Goal: Information Seeking & Learning: Learn about a topic

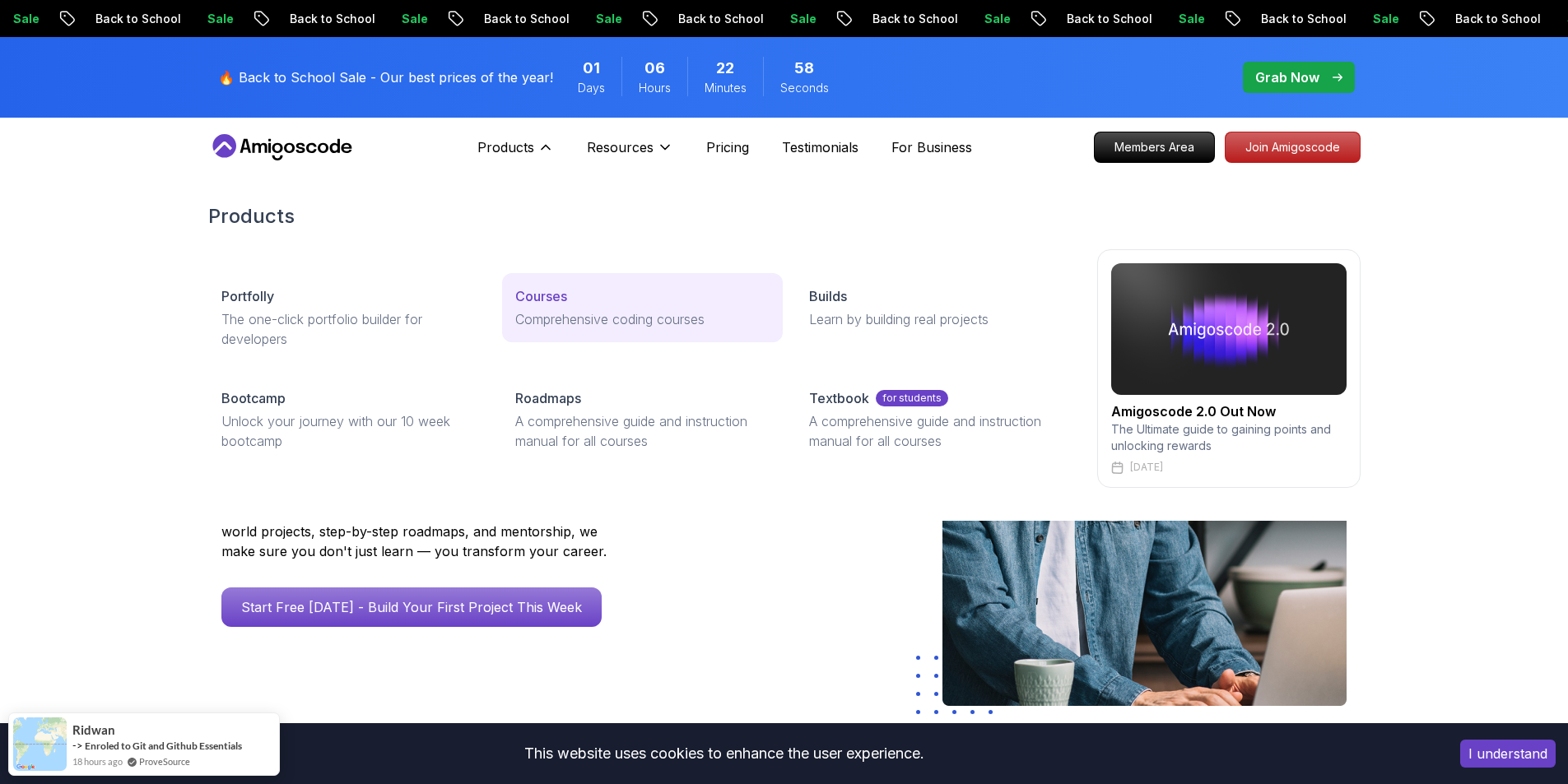
click at [536, 300] on p "Courses" at bounding box center [541, 297] width 52 height 20
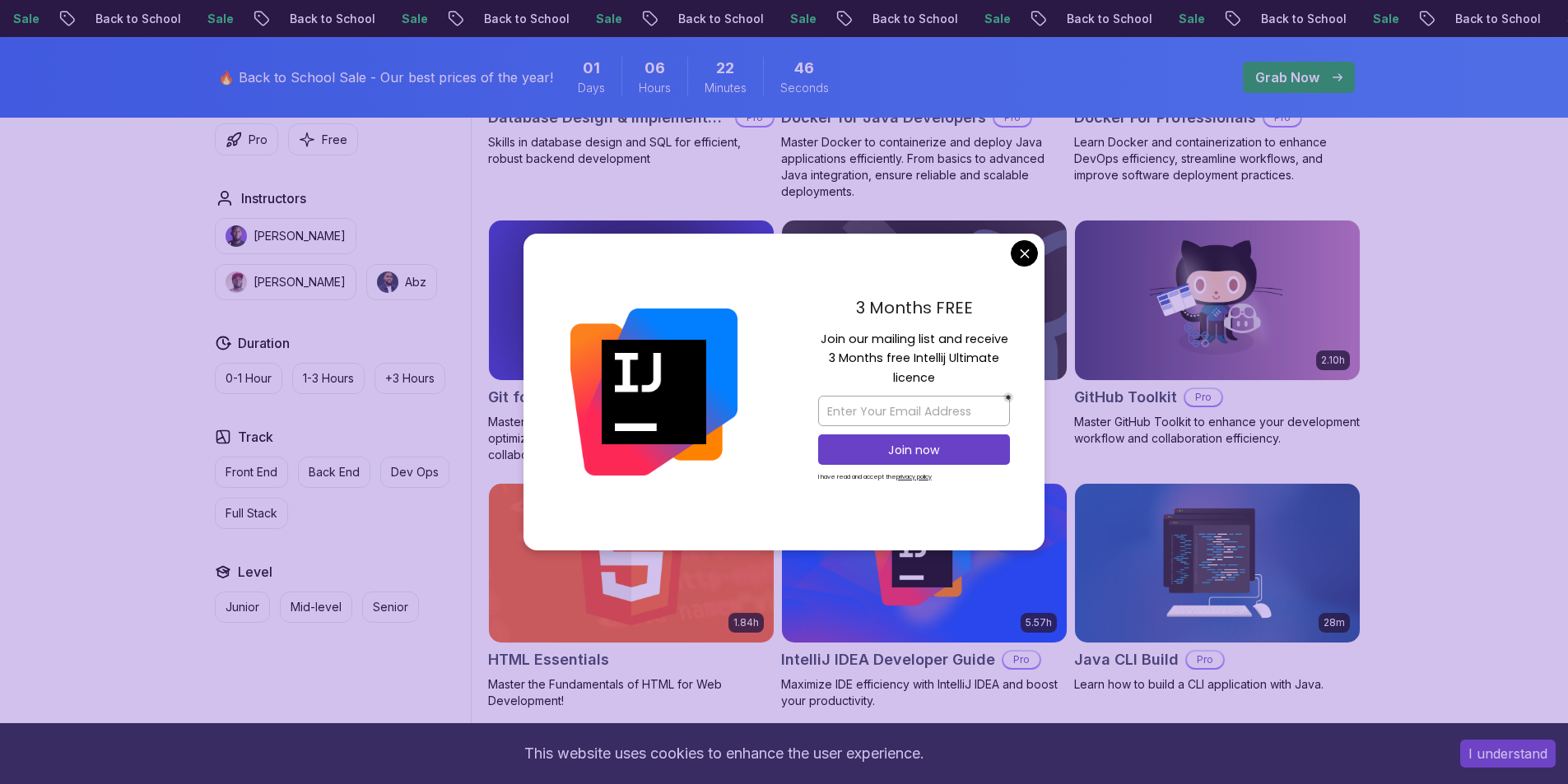
scroll to position [1974, 0]
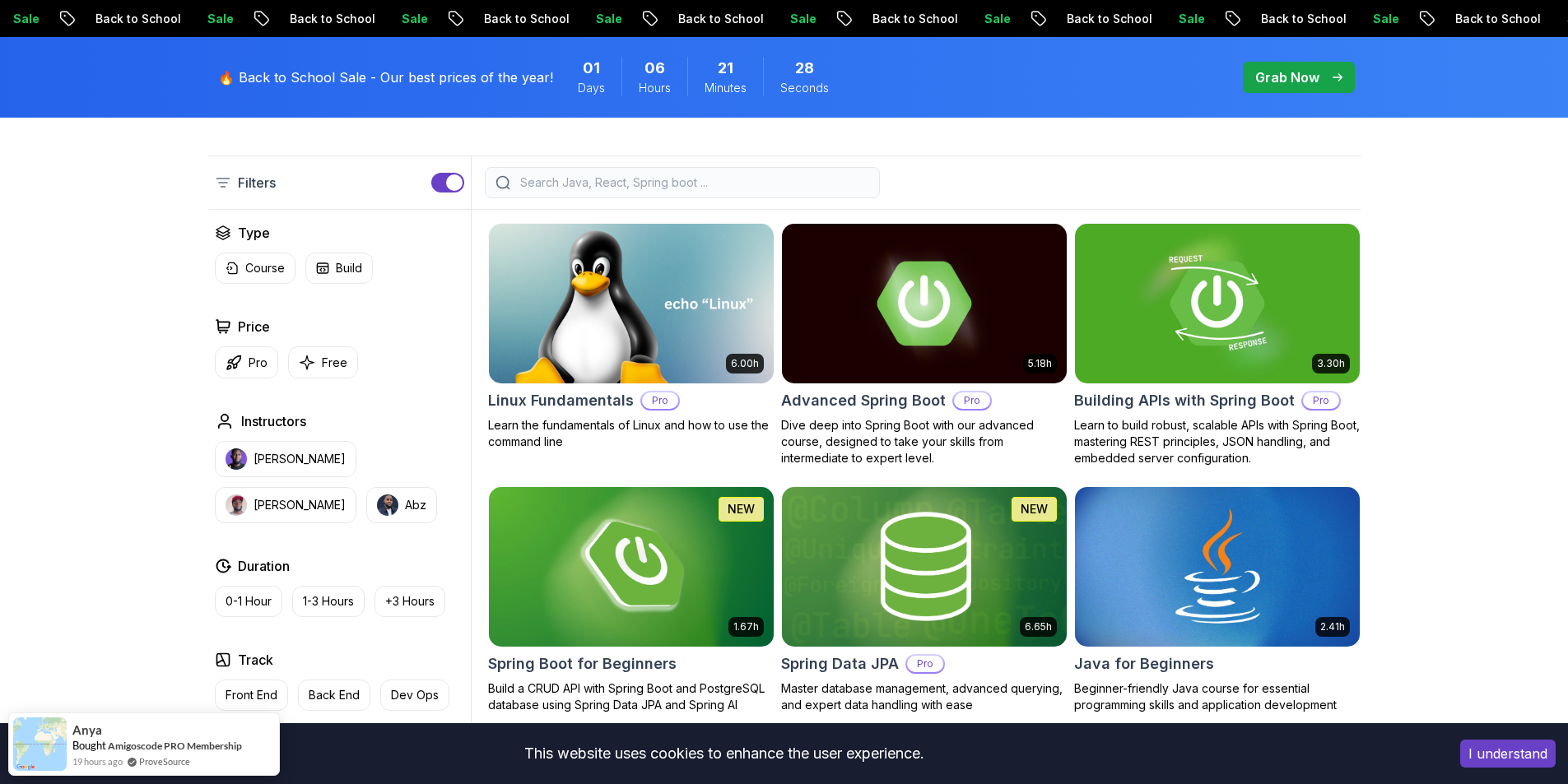
scroll to position [0, 0]
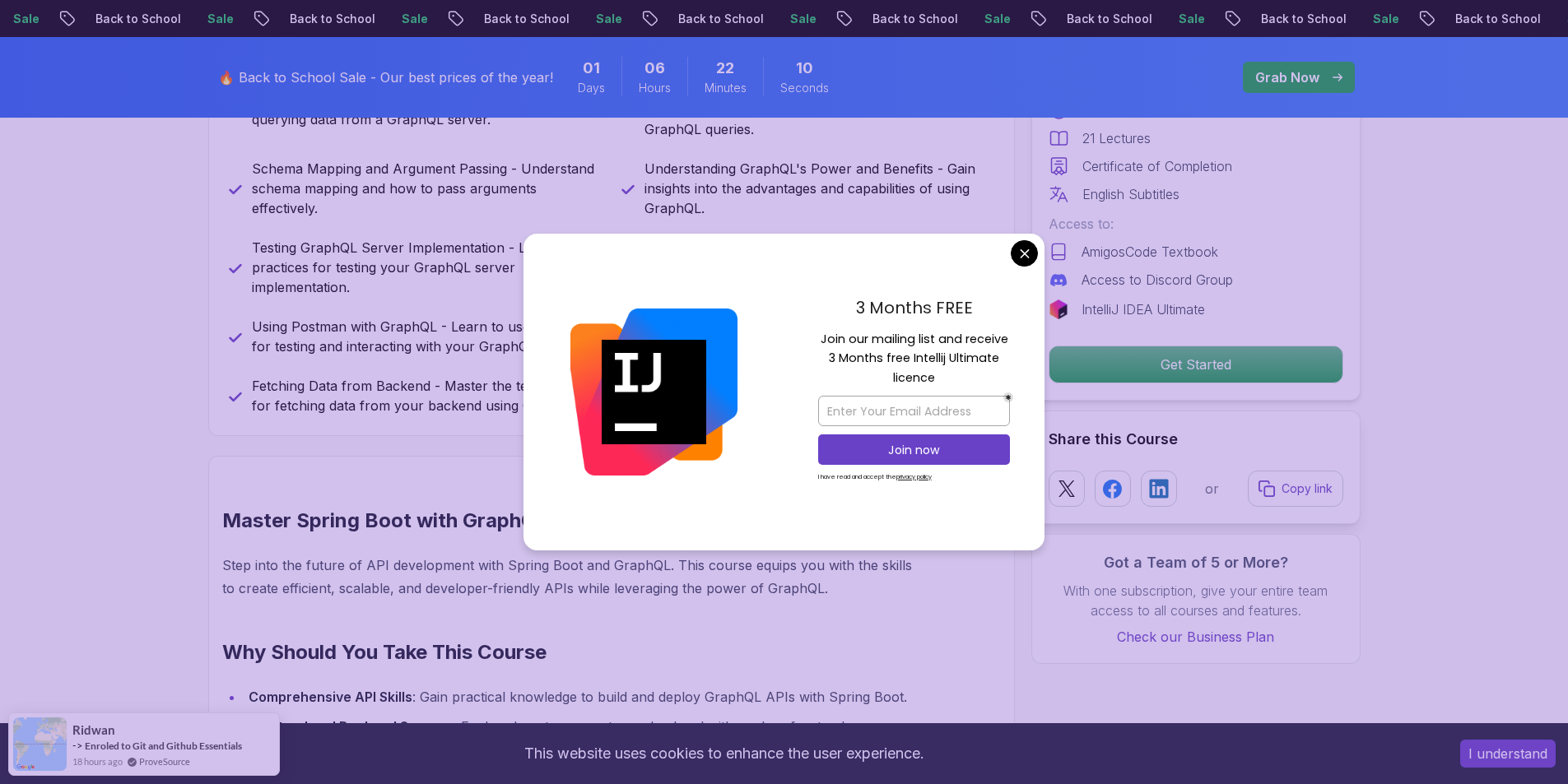
scroll to position [987, 0]
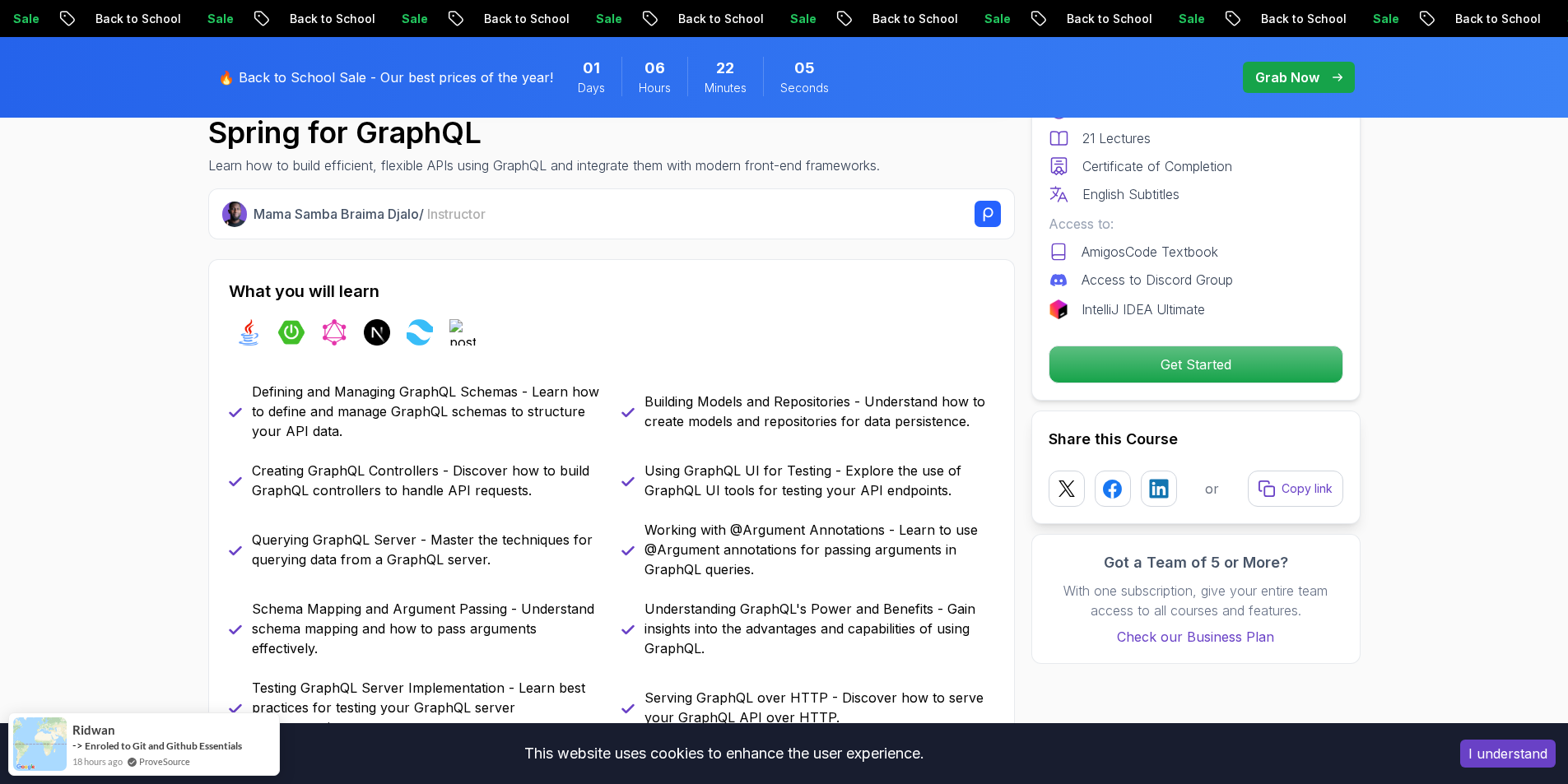
scroll to position [575, 0]
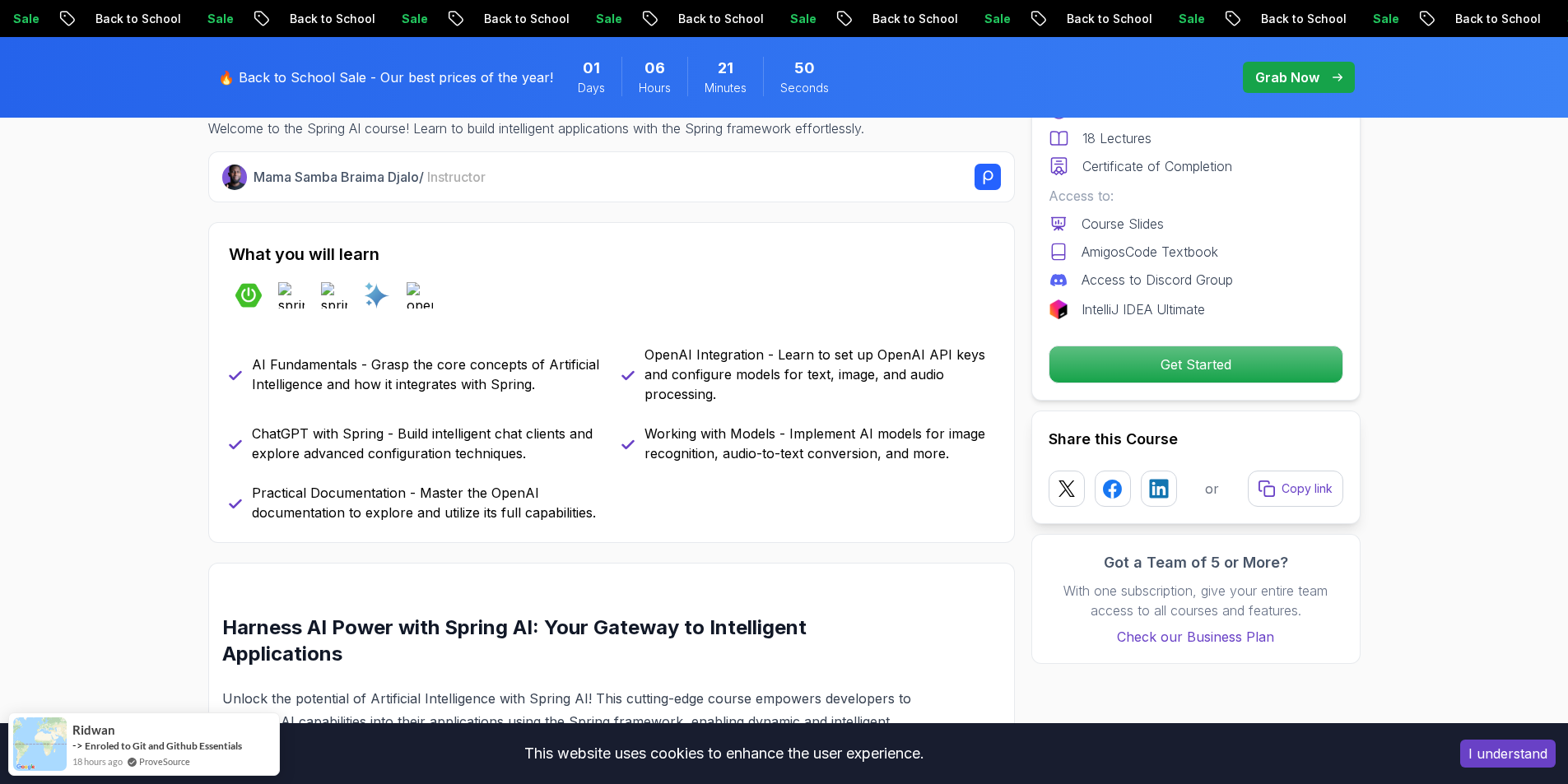
scroll to position [411, 0]
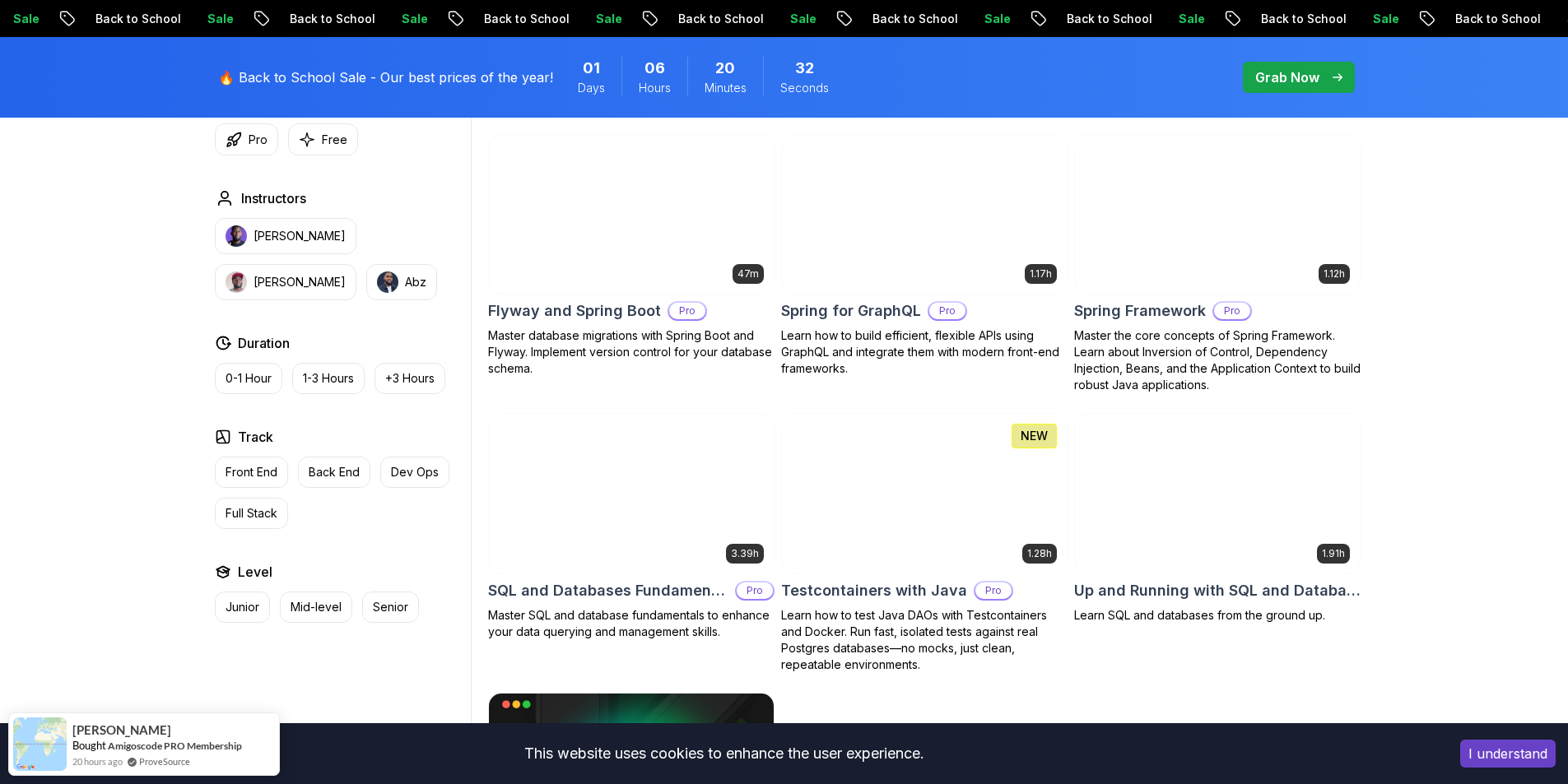
scroll to position [4195, 0]
